Goal: Transaction & Acquisition: Purchase product/service

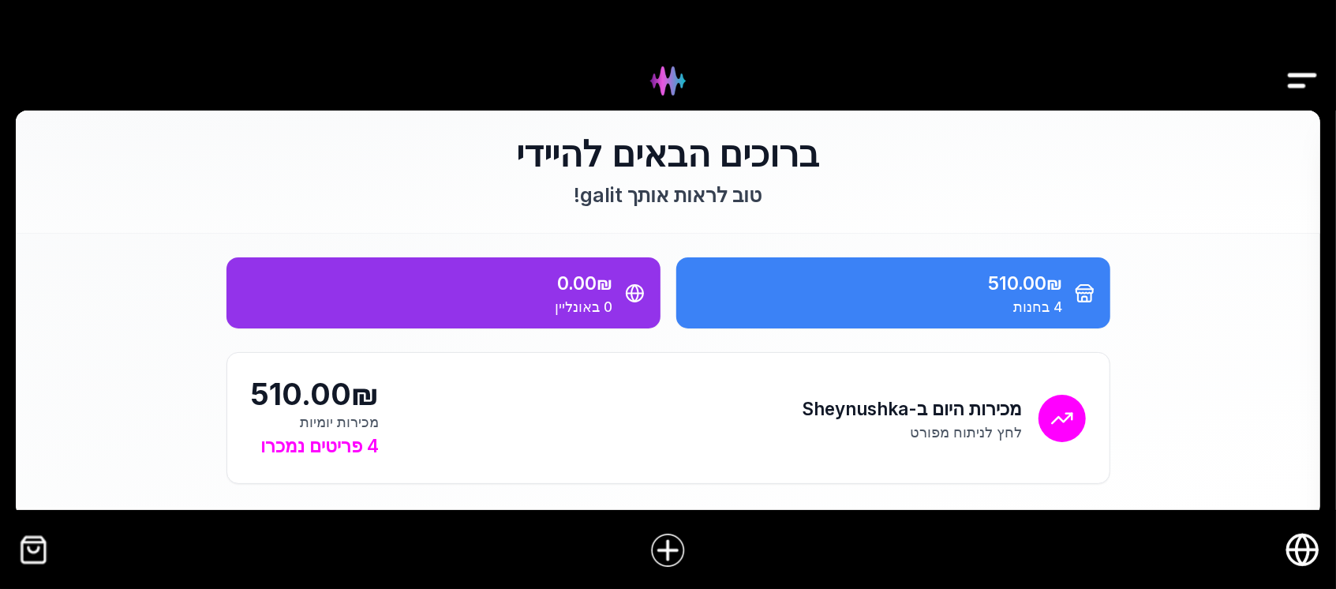
click at [47, 545] on img "קופה" at bounding box center [34, 550] width 36 height 36
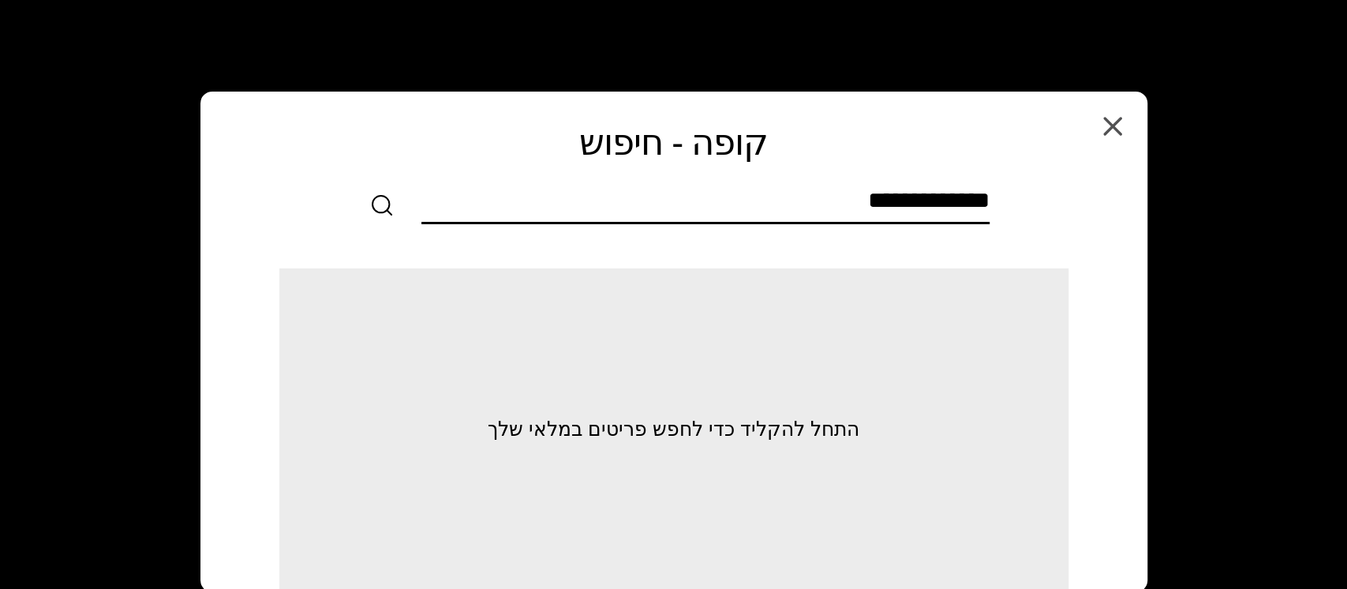
click at [776, 212] on input "text" at bounding box center [705, 204] width 568 height 36
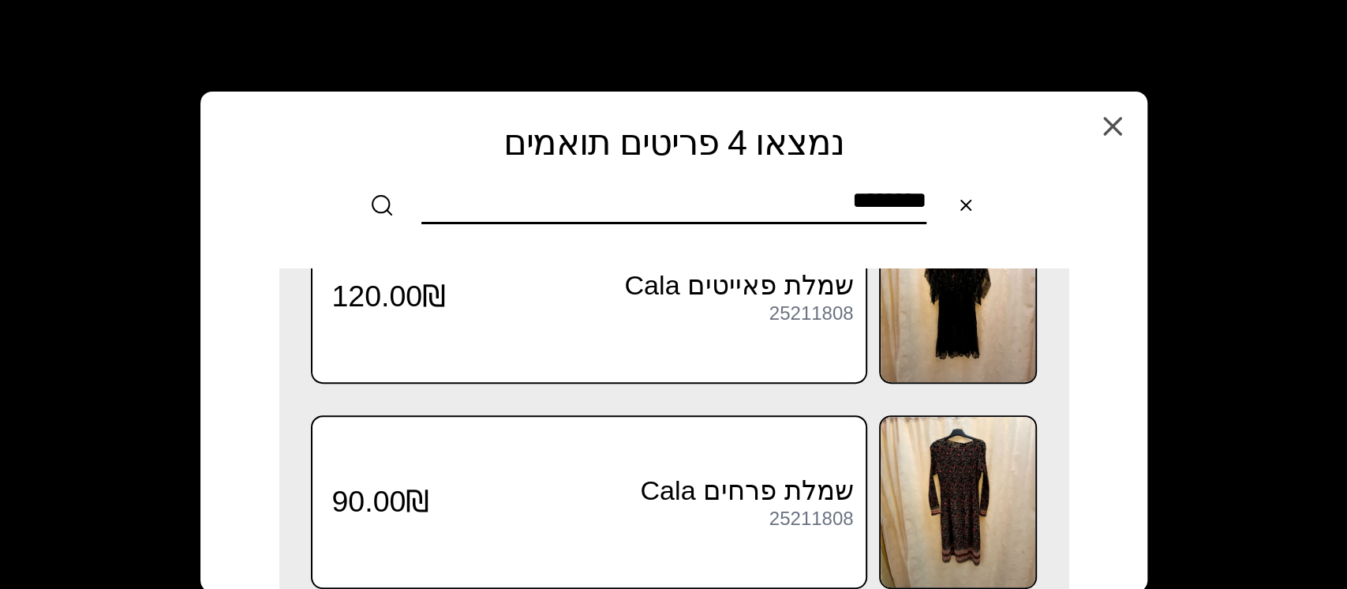
scroll to position [515, 0]
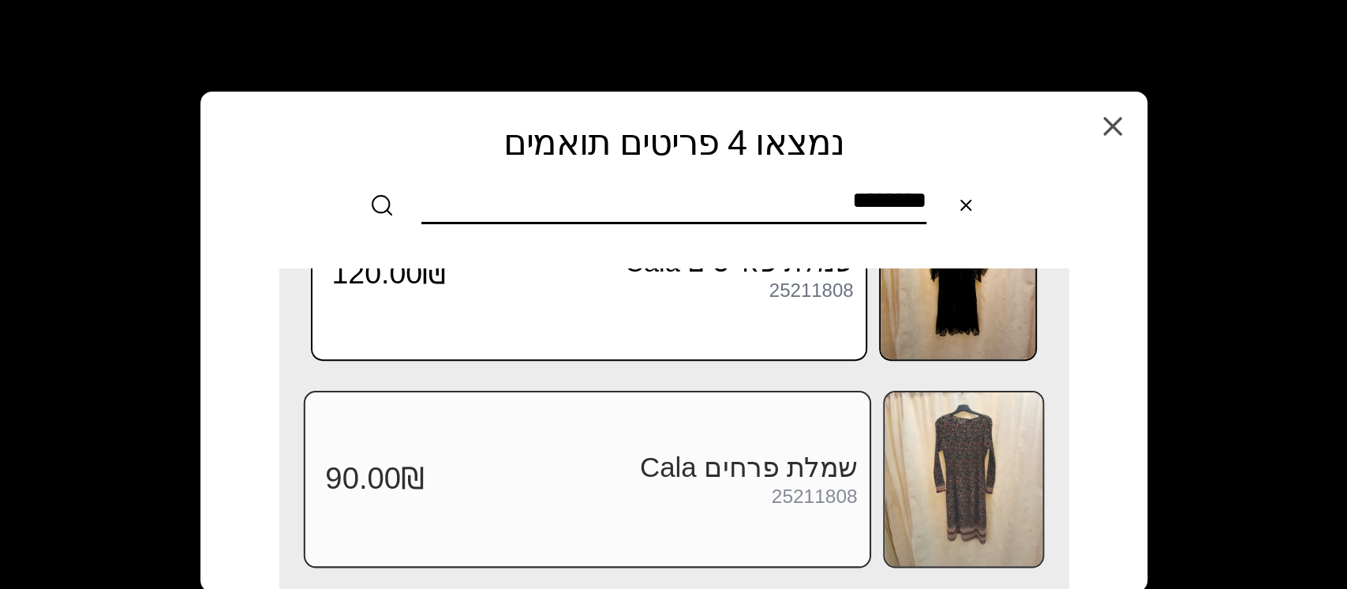
type input "********"
click at [977, 467] on img at bounding box center [964, 479] width 158 height 174
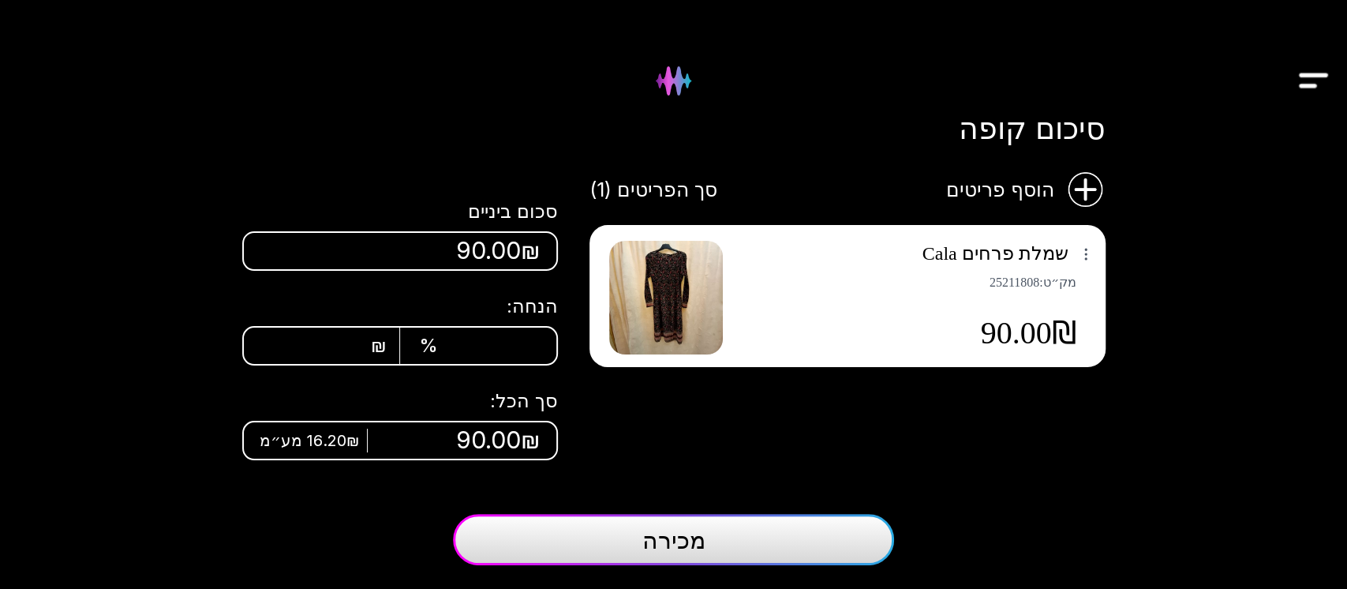
click at [701, 542] on span "מכירה" at bounding box center [673, 540] width 63 height 28
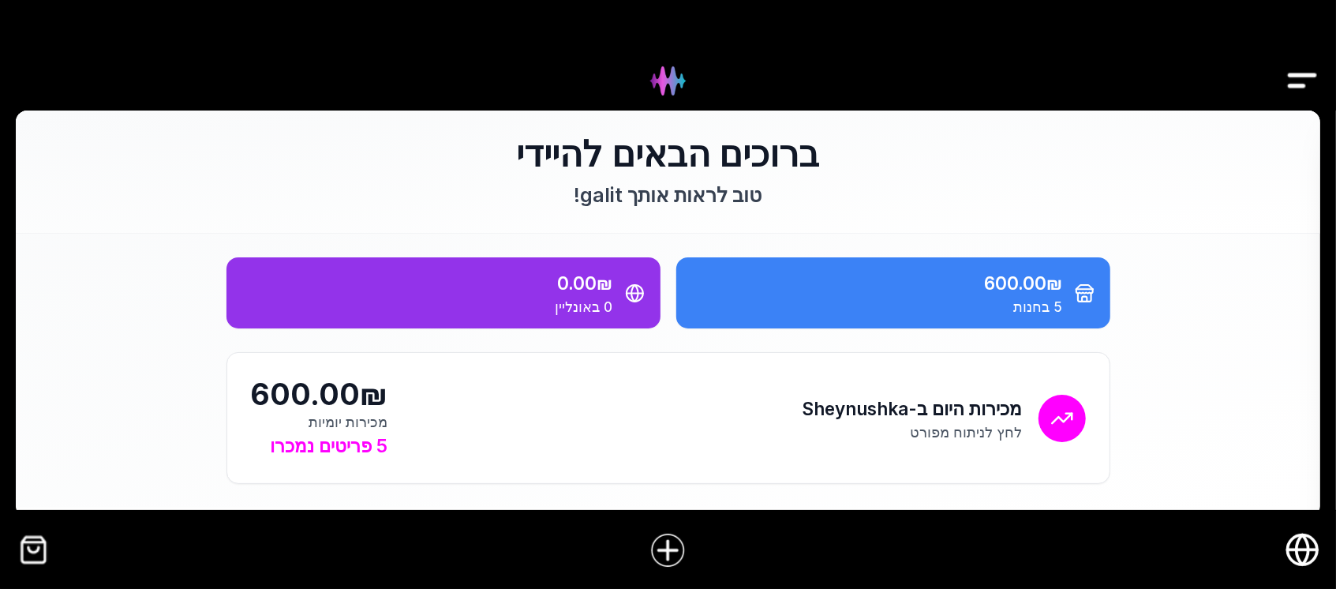
click at [25, 549] on img "קופה" at bounding box center [34, 550] width 36 height 36
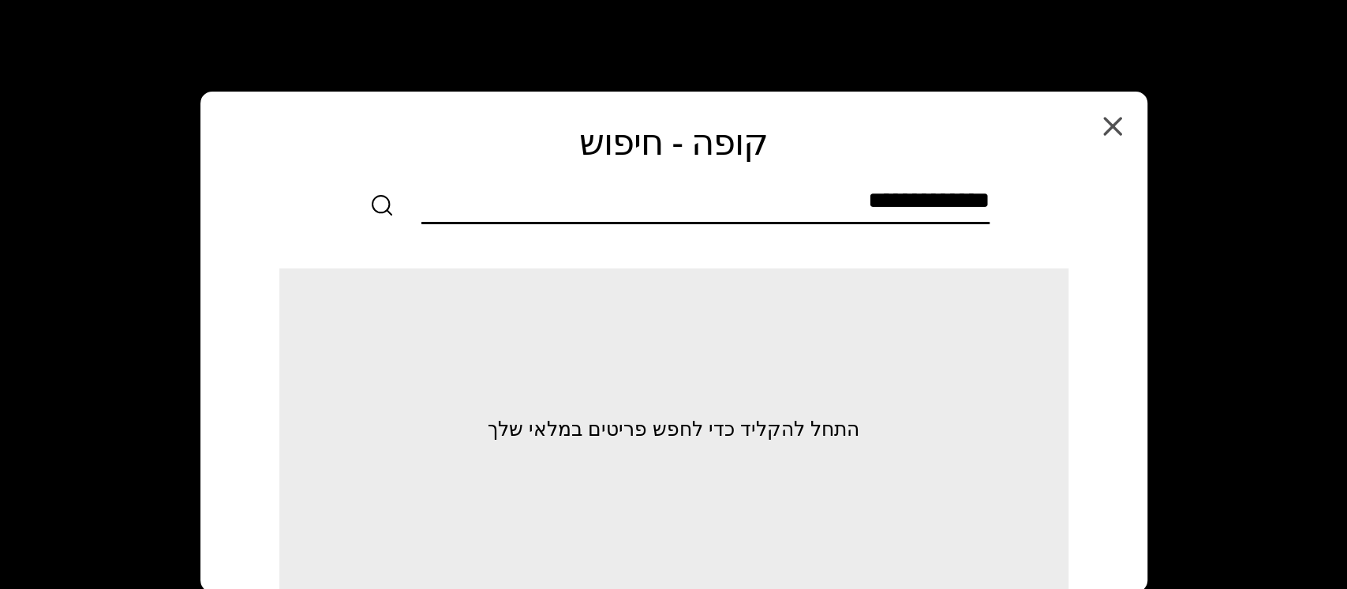
click at [971, 205] on input "text" at bounding box center [705, 204] width 568 height 36
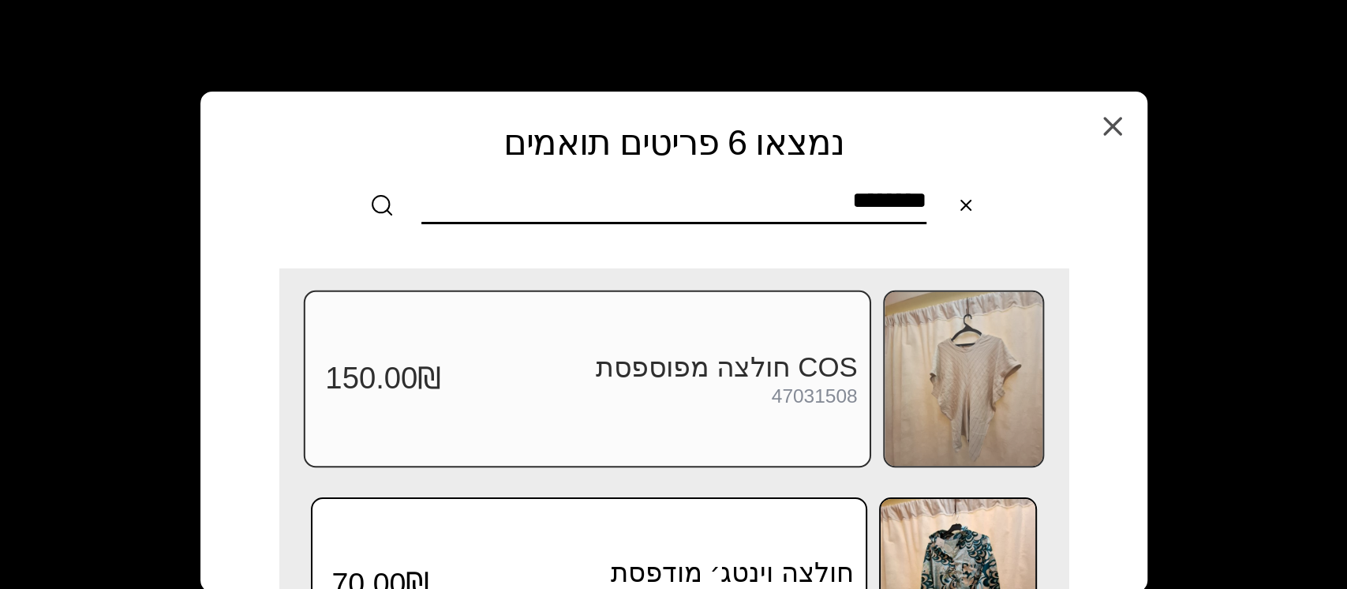
type input "********"
click at [989, 376] on img at bounding box center [964, 379] width 158 height 174
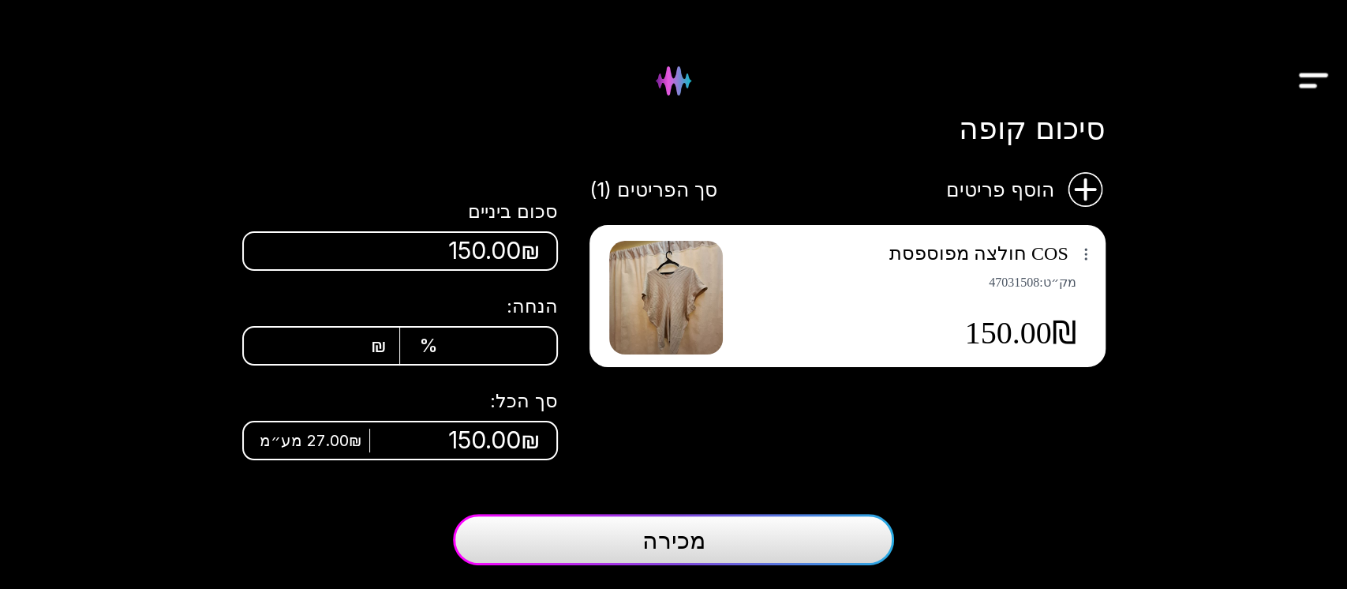
click at [672, 320] on img at bounding box center [666, 298] width 114 height 114
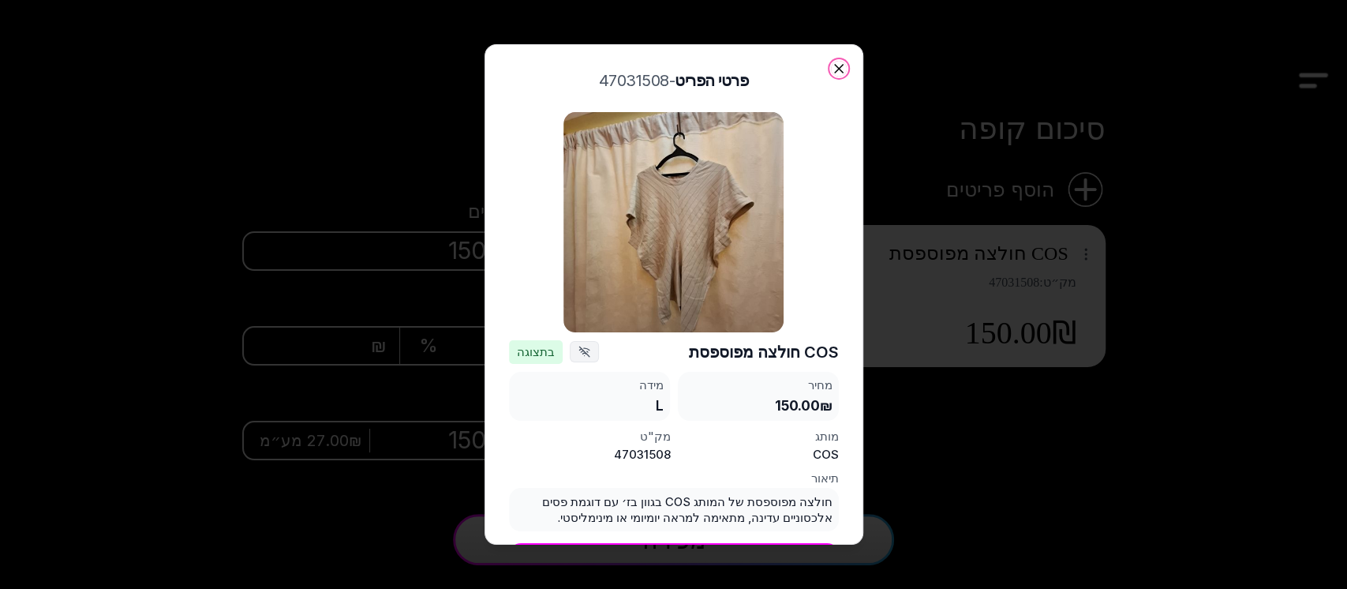
click at [834, 69] on icon "button" at bounding box center [839, 69] width 16 height 16
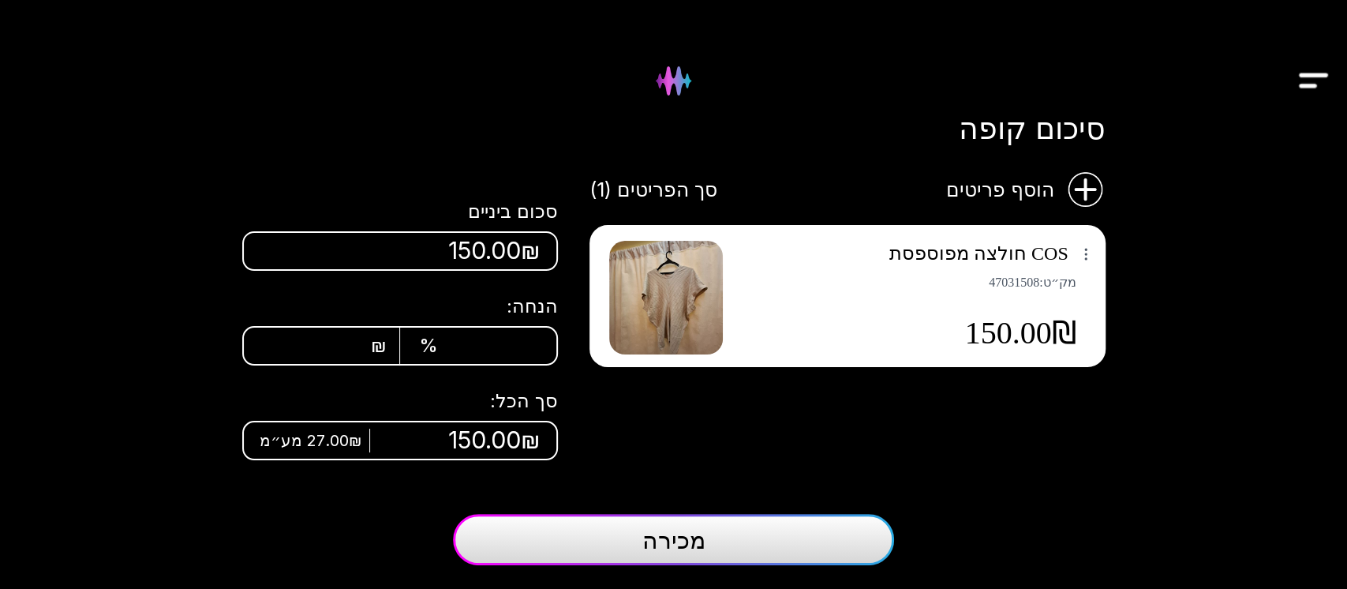
click at [788, 546] on button "מכירה" at bounding box center [673, 539] width 441 height 51
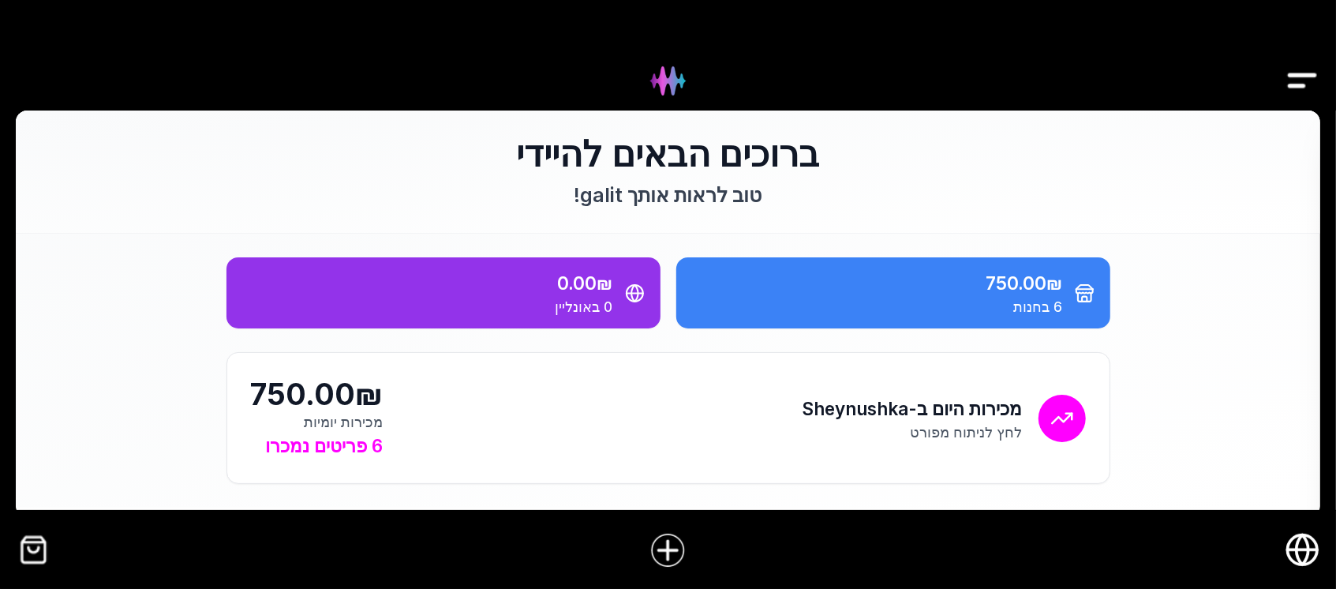
click at [1300, 71] on img "Drawer" at bounding box center [1303, 81] width 36 height 61
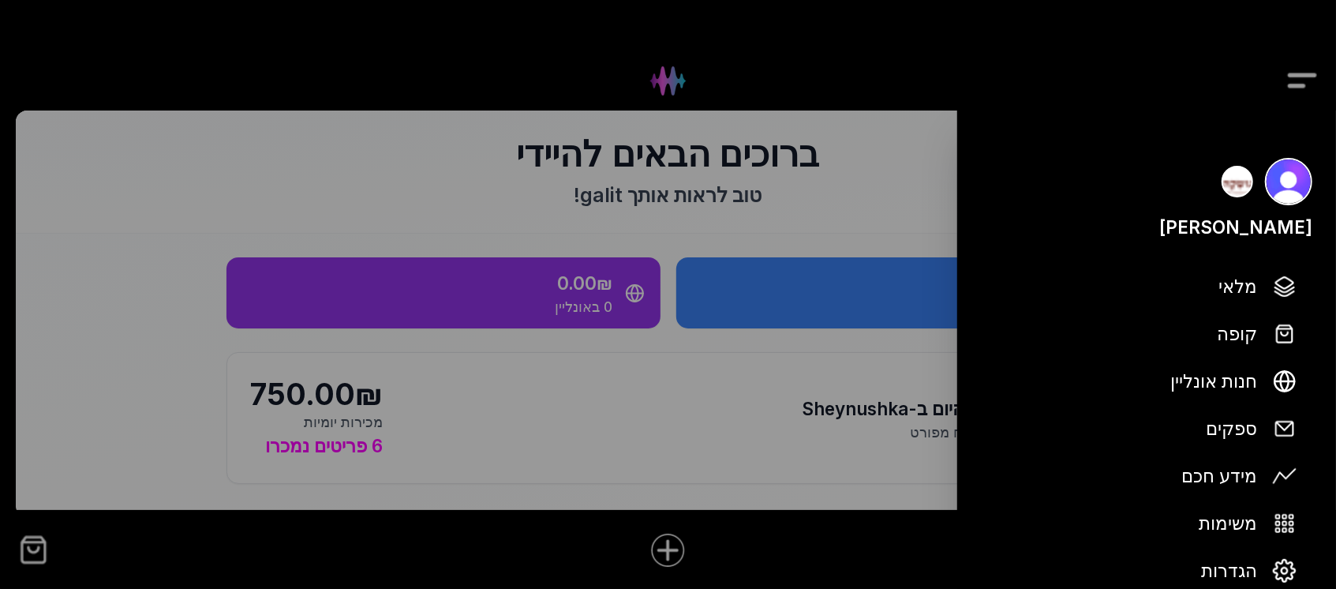
click at [567, 567] on div at bounding box center [668, 294] width 1336 height 589
